Goal: Task Accomplishment & Management: Complete application form

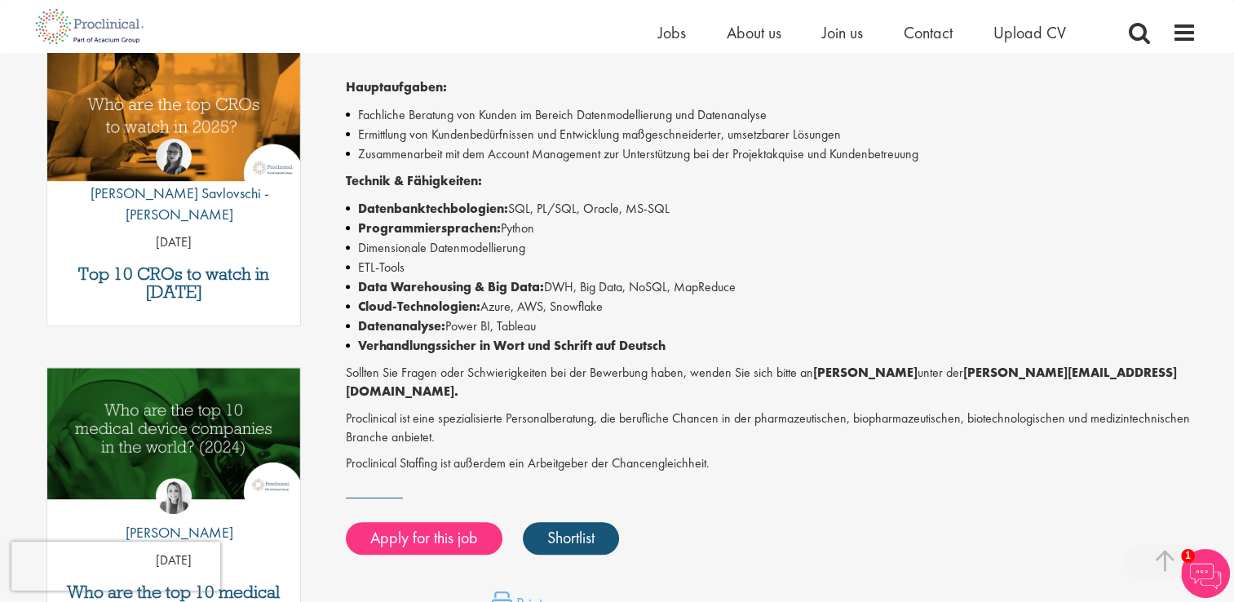
scroll to position [546, 0]
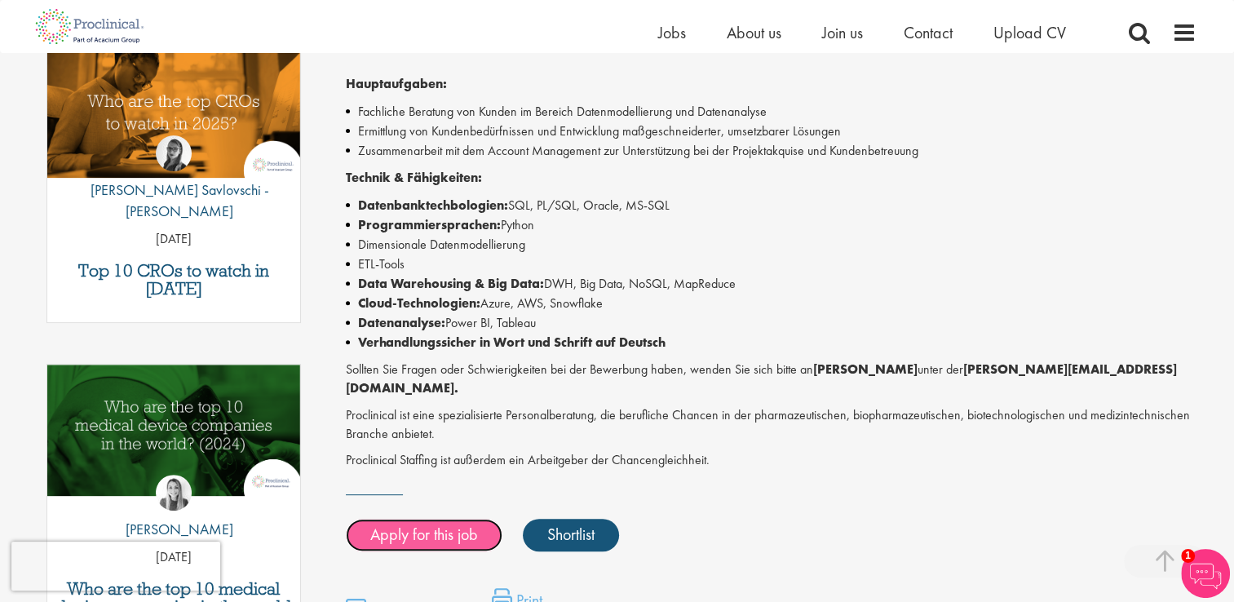
click at [466, 519] on link "Apply for this job" at bounding box center [424, 535] width 157 height 33
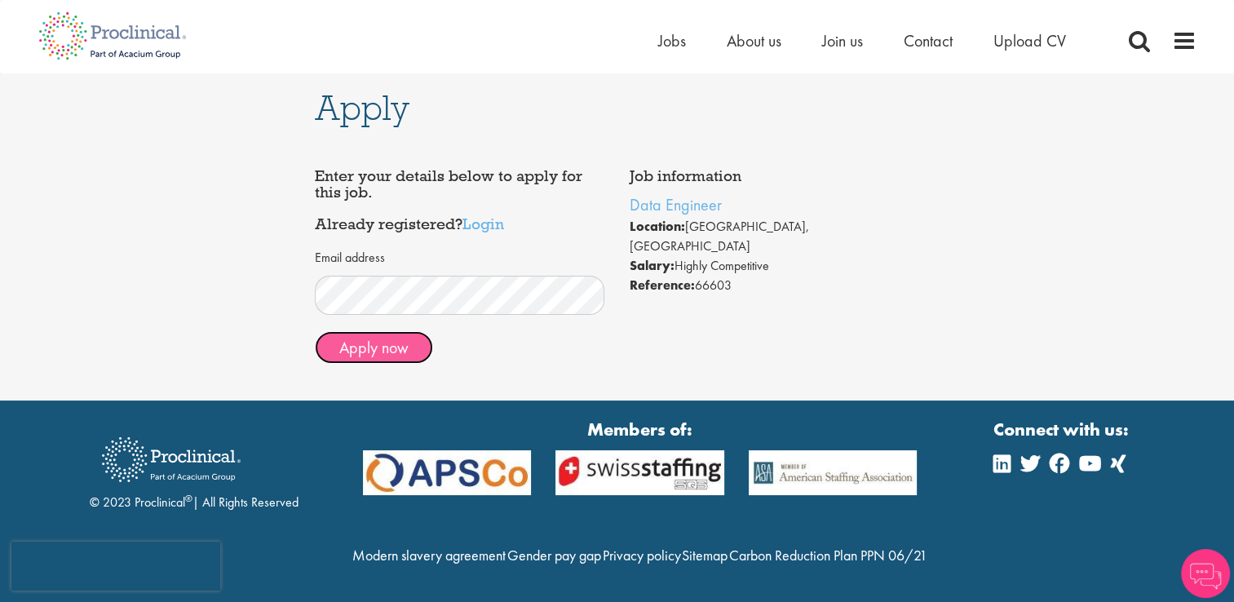
click at [391, 339] on button "Apply now" at bounding box center [374, 347] width 118 height 33
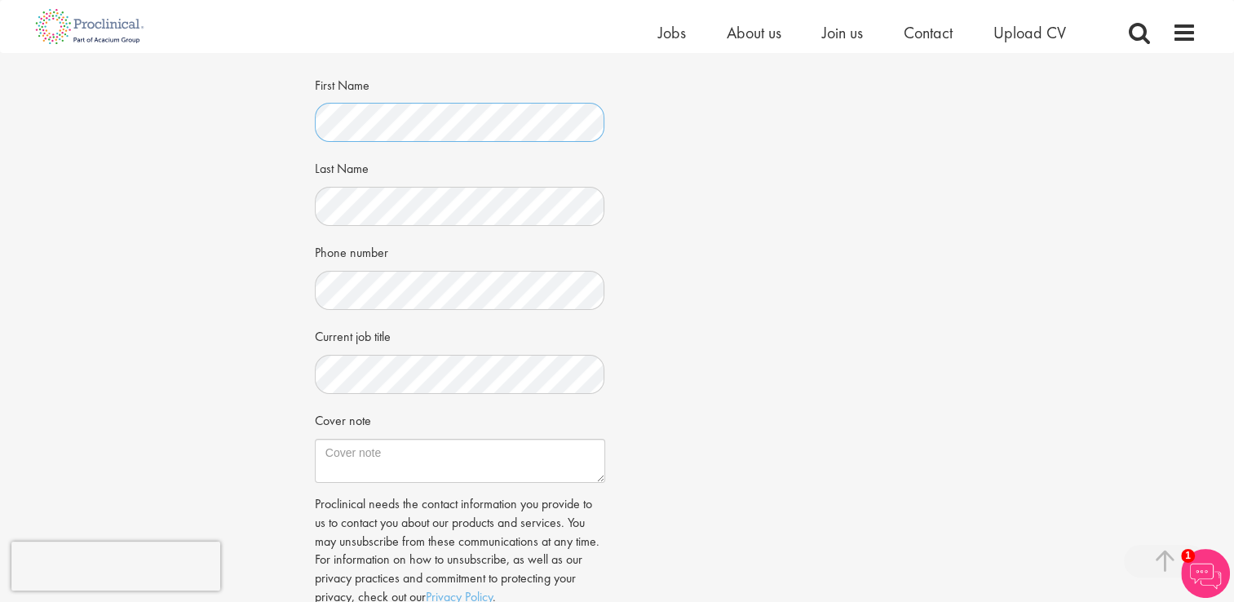
scroll to position [254, 0]
click at [378, 458] on textarea "Cover note" at bounding box center [460, 460] width 290 height 44
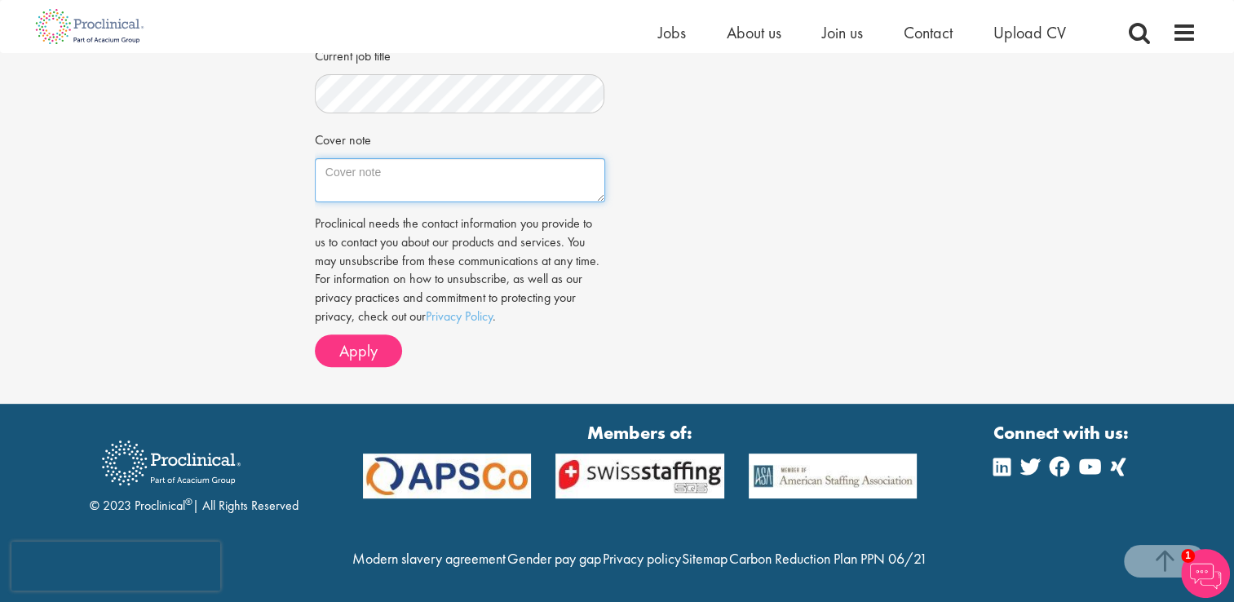
scroll to position [534, 0]
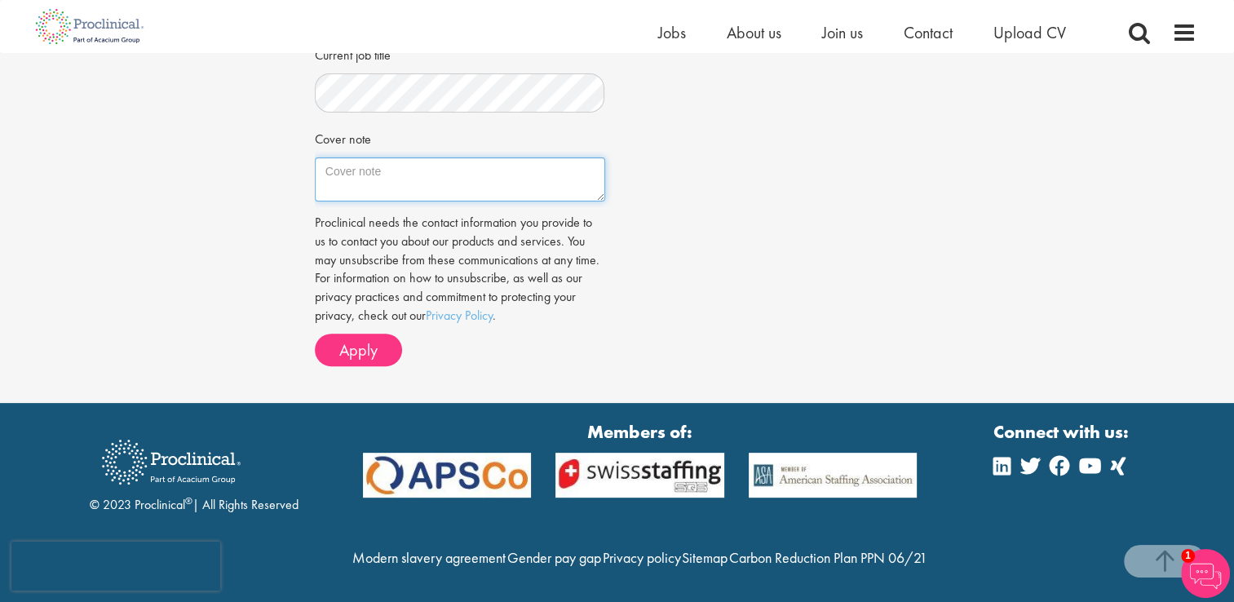
click at [483, 181] on textarea "Cover note" at bounding box center [460, 179] width 290 height 44
paste textarea "I am writing to express my interest in the Data Engineer position in [GEOGRAPHI…"
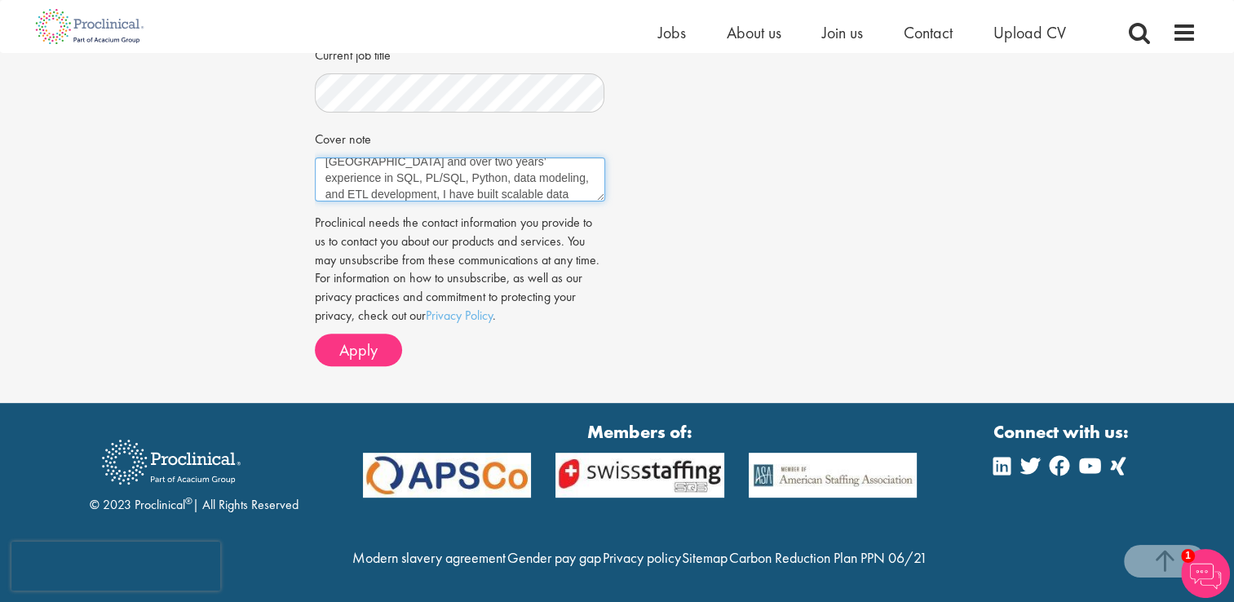
scroll to position [60, 0]
click at [441, 175] on textarea "I am writing to express my interest in the Data Engineer position in [GEOGRAPHI…" at bounding box center [460, 179] width 290 height 44
click at [476, 161] on textarea "I am writing to express my interest in the Data Engineer position in [GEOGRAPHI…" at bounding box center [460, 179] width 290 height 44
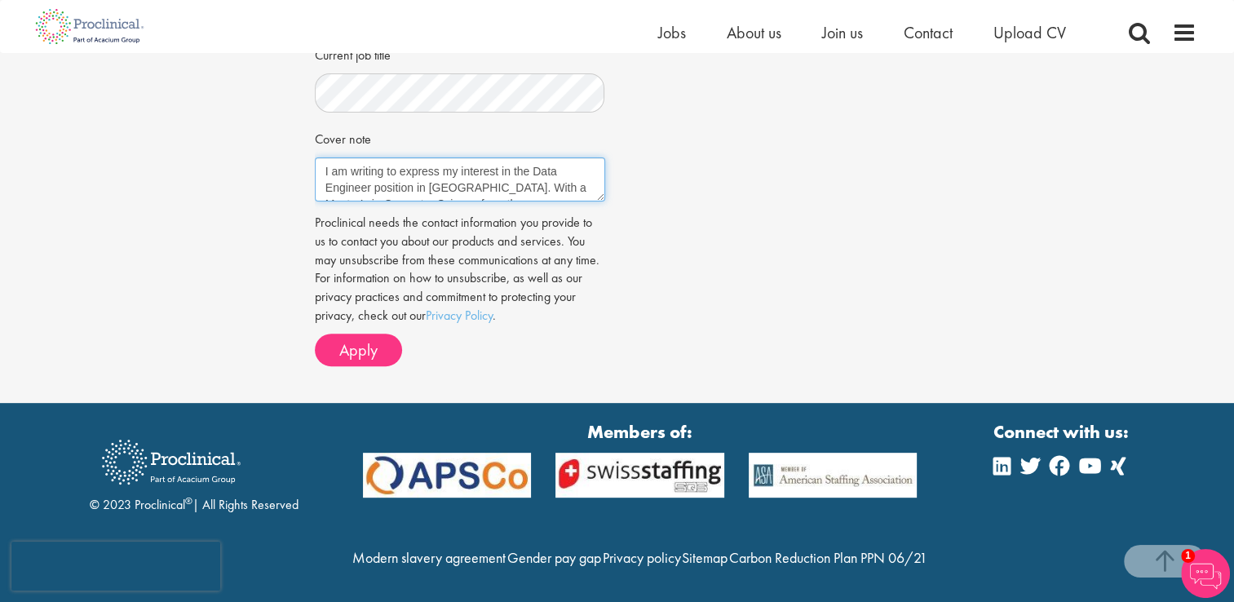
click at [476, 161] on textarea "I am writing to express my interest in the Data Engineer position in [GEOGRAPHI…" at bounding box center [460, 179] width 290 height 44
click at [498, 184] on textarea "I am writing to express my interest in the Data Engineer position in [GEOGRAPHI…" at bounding box center [460, 179] width 290 height 44
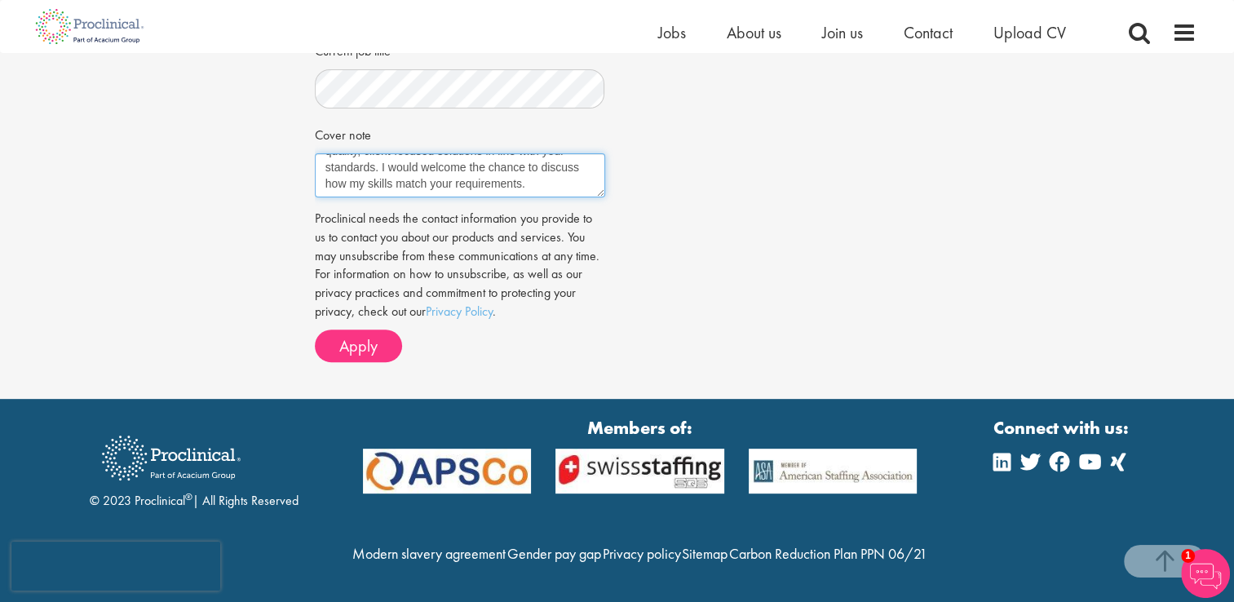
scroll to position [573, 0]
type textarea "I am writing to express my interest in the Data Engineer position in [GEOGRAPHI…"
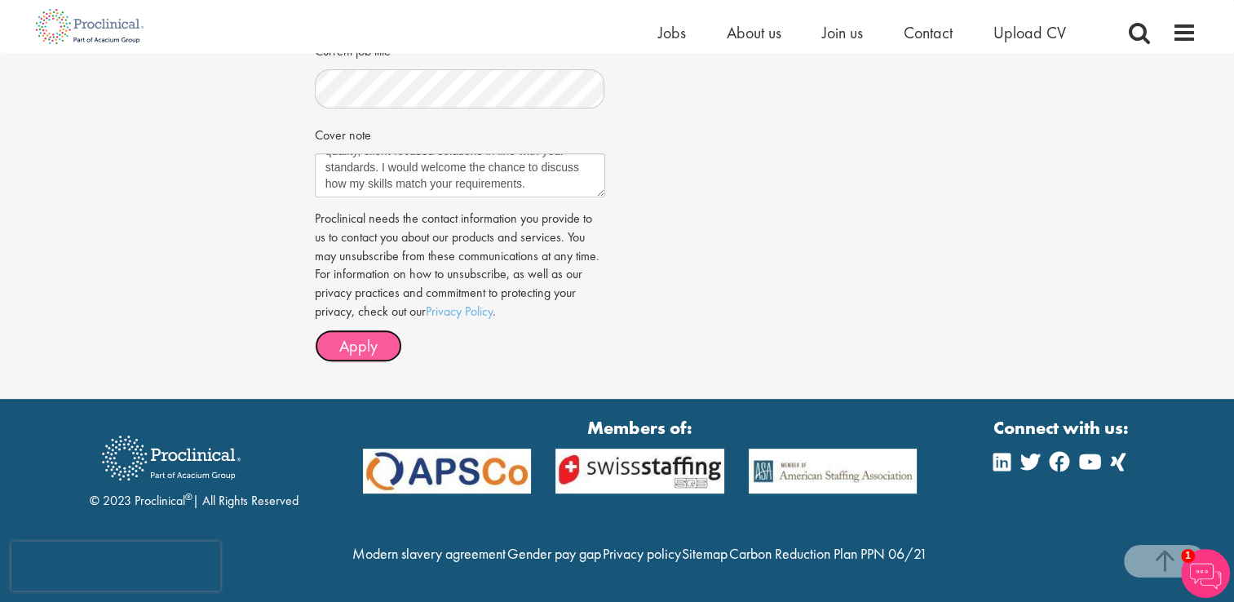
click at [359, 335] on span "Apply" at bounding box center [358, 345] width 38 height 21
